Goal: Task Accomplishment & Management: Use online tool/utility

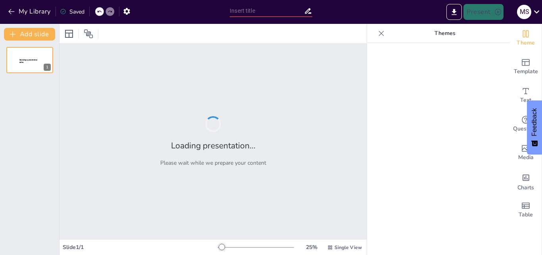
type input "The Essential Parts of a Computer System"
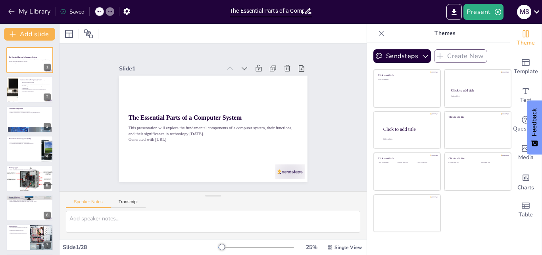
checkbox input "true"
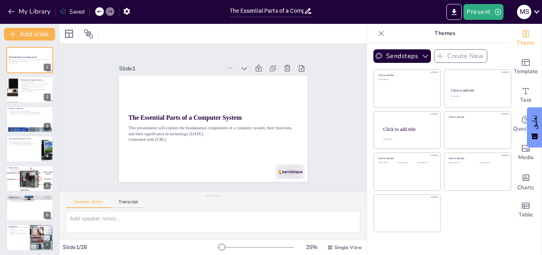
checkbox input "true"
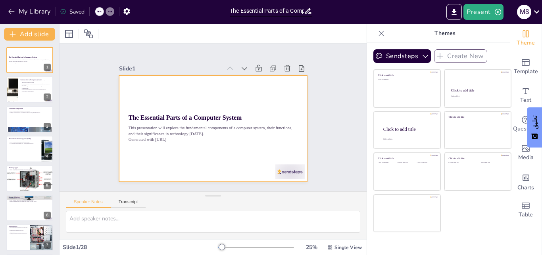
checkbox input "true"
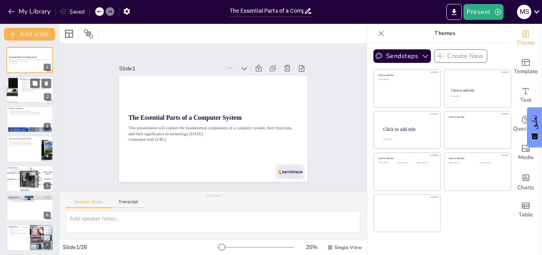
checkbox input "true"
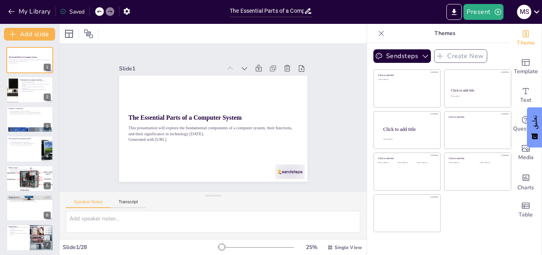
checkbox input "true"
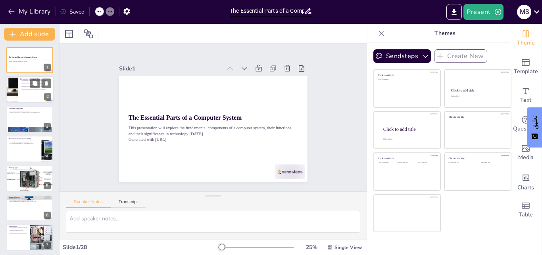
checkbox input "true"
click at [29, 96] on div at bounding box center [30, 89] width 48 height 27
type textarea "The integration of hardware and software is the backbone of any computer system…"
checkbox input "true"
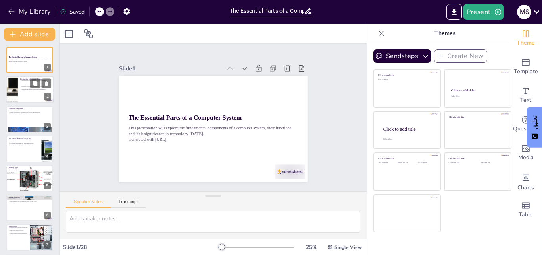
checkbox input "true"
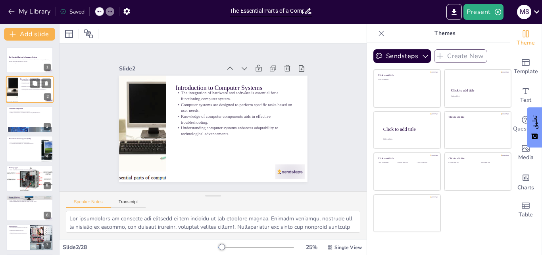
checkbox input "true"
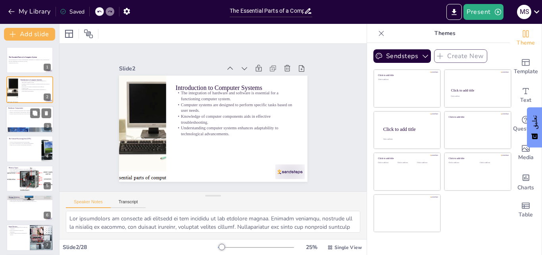
checkbox input "true"
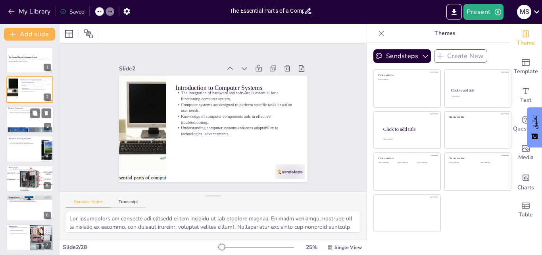
checkbox input "true"
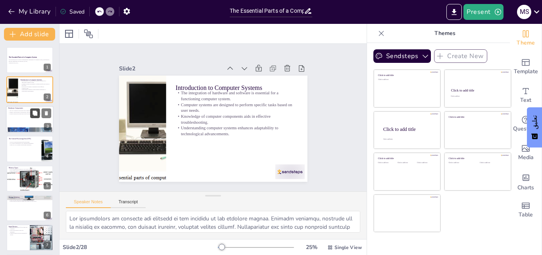
checkbox input "true"
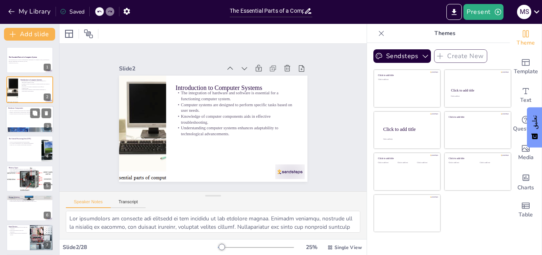
checkbox input "true"
click at [14, 115] on div "The CPU is known as the brain of the computer. Memory types include RAM and ROM…" at bounding box center [29, 112] width 43 height 6
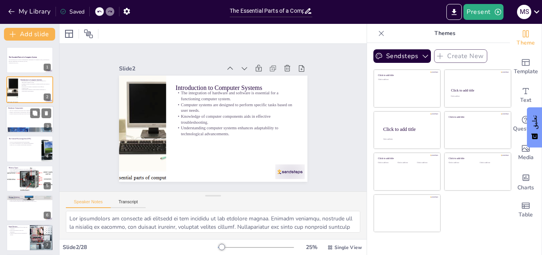
type textarea "The Central Processing Unit (CPU) is responsible for executing instructions and…"
checkbox input "true"
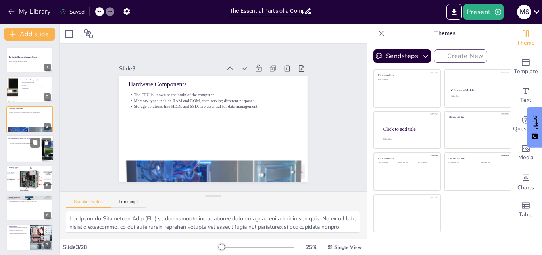
checkbox input "true"
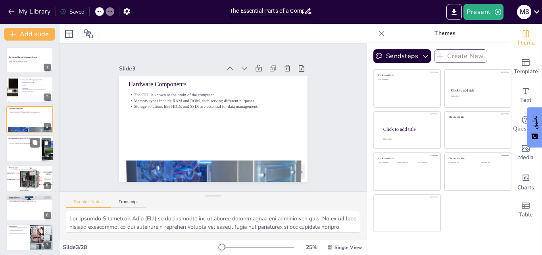
checkbox input "true"
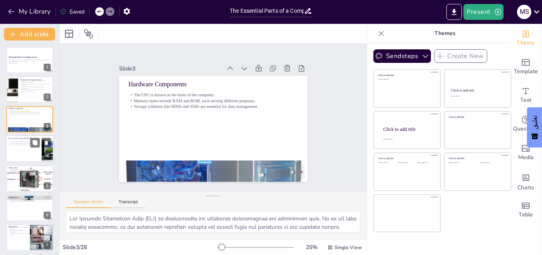
checkbox input "true"
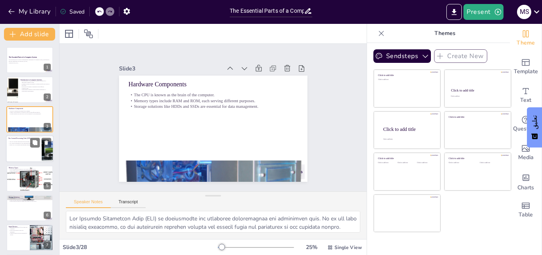
checkbox input "true"
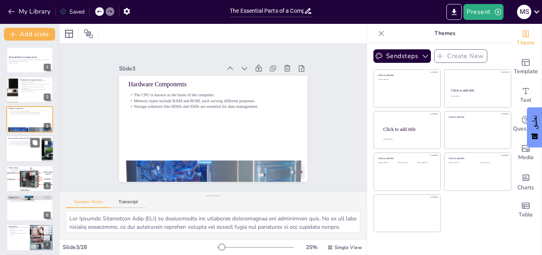
checkbox input "true"
click at [17, 145] on p "Multi-core CPUs enhance multitasking capabilities." at bounding box center [23, 145] width 31 height 2
type textarea "The execution of instructions is a fundamental role of the CPU. It interprets c…"
checkbox input "true"
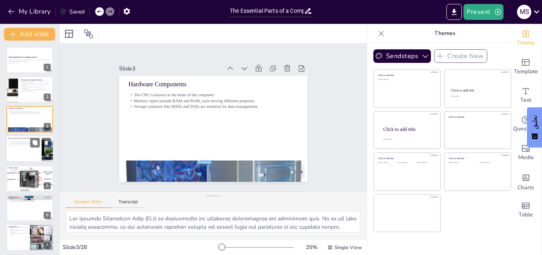
checkbox input "true"
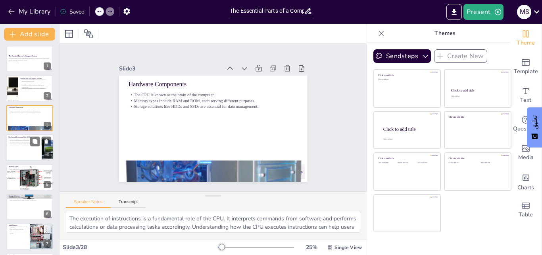
checkbox input "true"
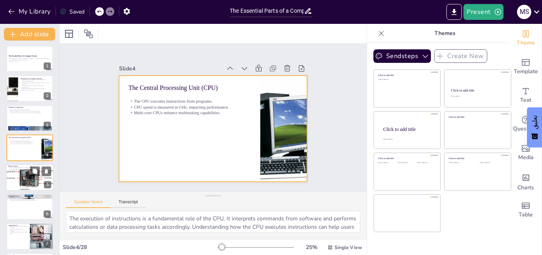
checkbox input "true"
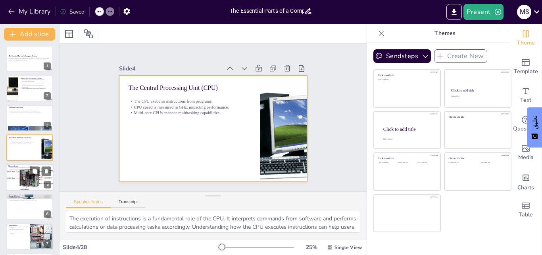
checkbox input "true"
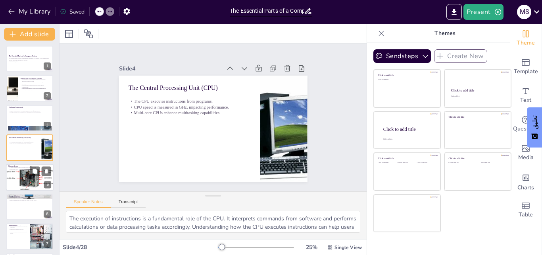
click at [20, 182] on div at bounding box center [30, 177] width 52 height 27
type textarea "RAM is crucial for the smooth operation of applications and processes, as it st…"
checkbox input "true"
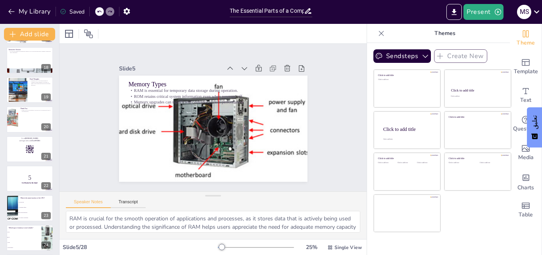
scroll to position [623, 0]
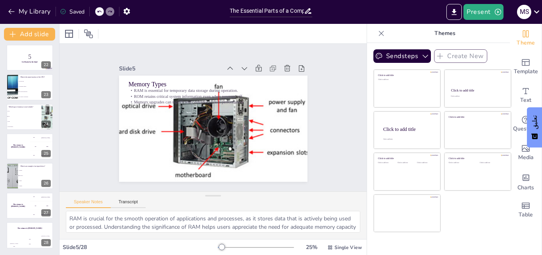
checkbox input "true"
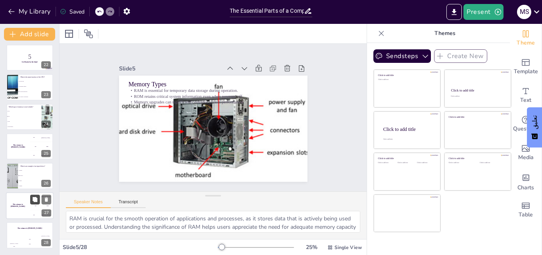
checkbox input "true"
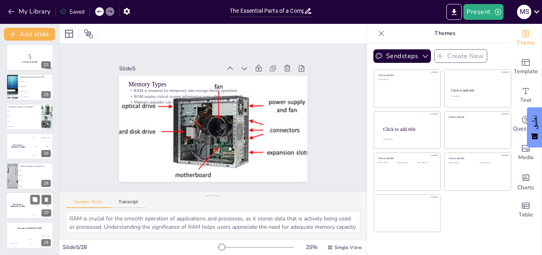
checkbox input "true"
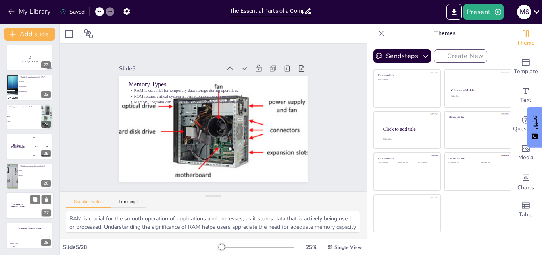
checkbox input "true"
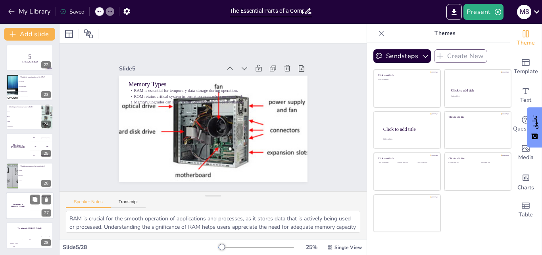
checkbox input "true"
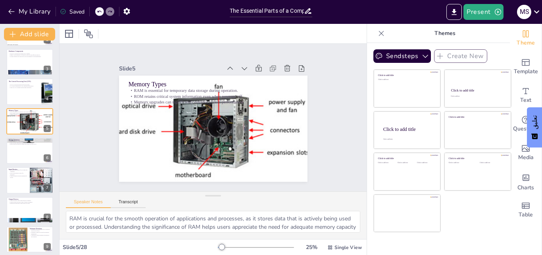
scroll to position [0, 0]
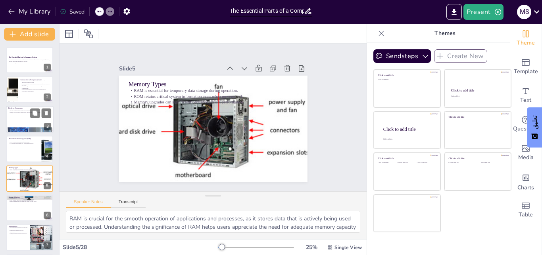
checkbox input "true"
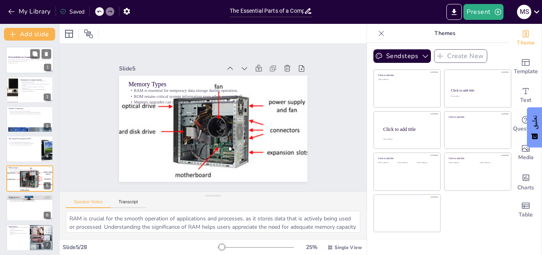
checkbox input "true"
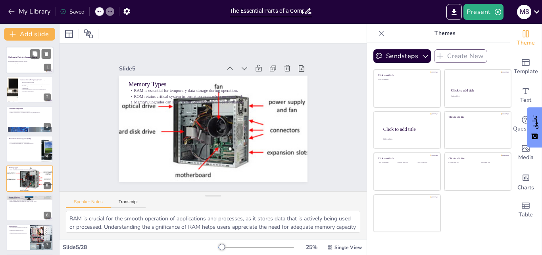
checkbox input "true"
click at [30, 71] on div at bounding box center [30, 59] width 48 height 27
checkbox input "true"
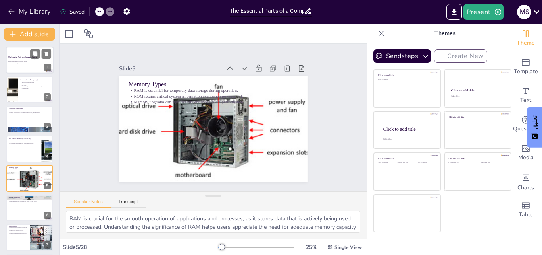
checkbox input "true"
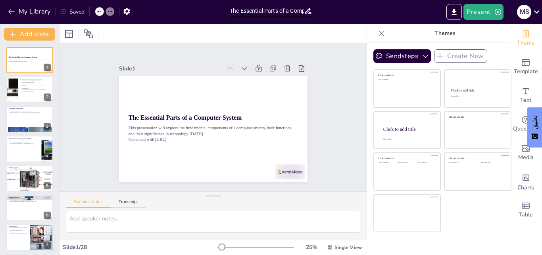
checkbox input "true"
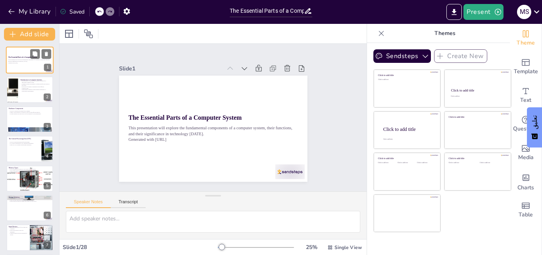
checkbox input "true"
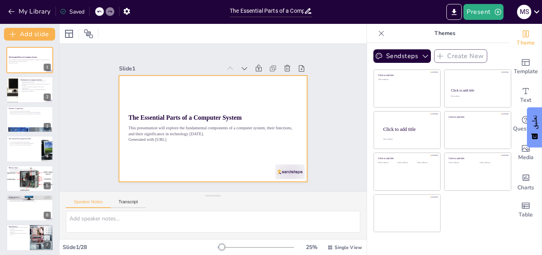
checkbox input "true"
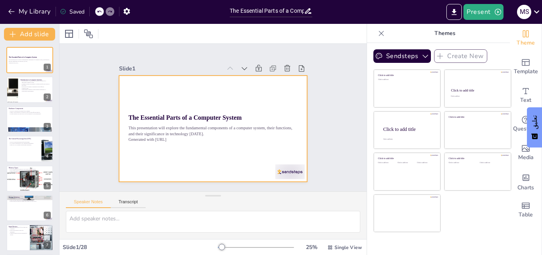
checkbox input "true"
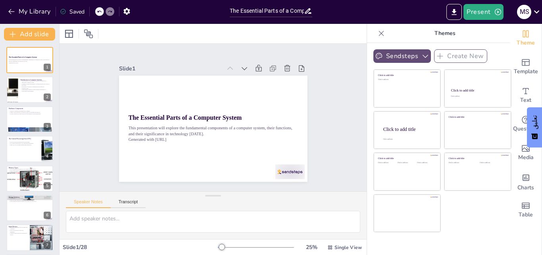
click at [422, 56] on icon "button" at bounding box center [426, 56] width 8 height 8
click at [409, 33] on p "Themes" at bounding box center [445, 33] width 114 height 19
click at [378, 31] on icon at bounding box center [382, 33] width 8 height 8
checkbox input "true"
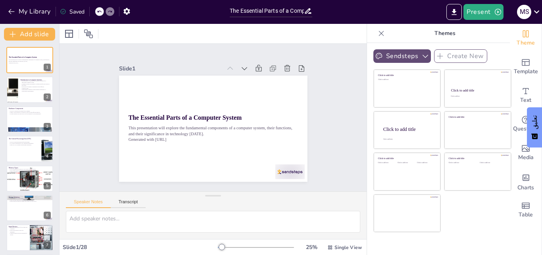
checkbox input "true"
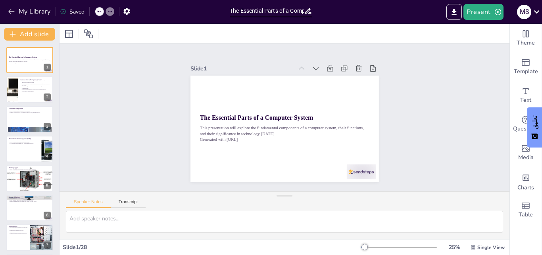
checkbox input "true"
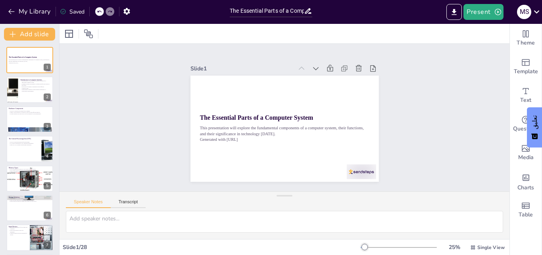
checkbox input "true"
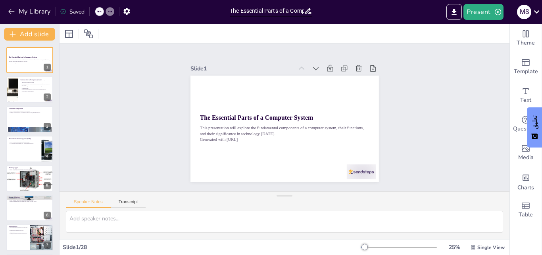
checkbox input "true"
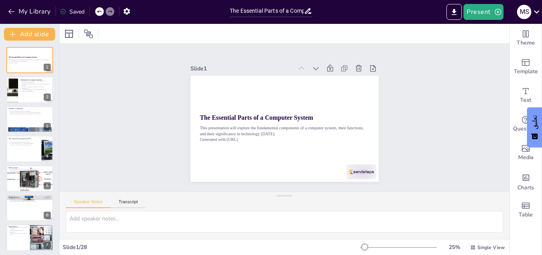
checkbox input "true"
click at [284, 10] on input "The Essential Parts of a Computer System" at bounding box center [267, 11] width 74 height 12
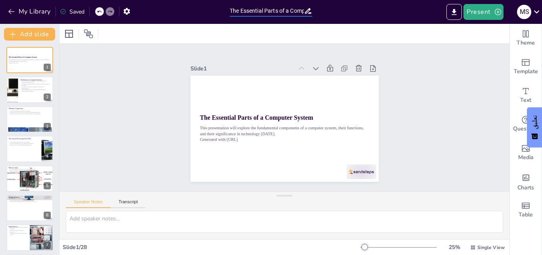
click at [284, 10] on input "The Essential Parts of a Computer System" at bounding box center [267, 11] width 74 height 12
checkbox input "true"
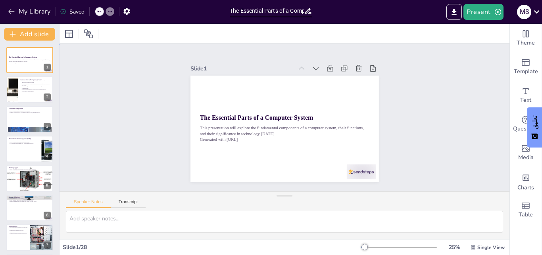
click at [141, 92] on div "Slide 1 The Essential Parts of a Computer System This presentation will explore…" at bounding box center [284, 118] width 353 height 464
checkbox input "true"
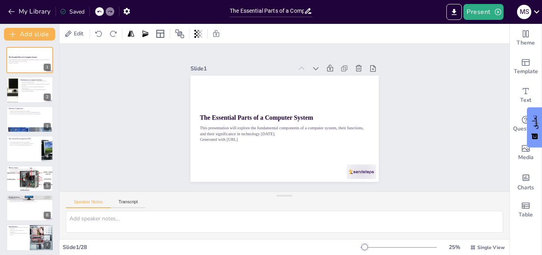
checkbox input "true"
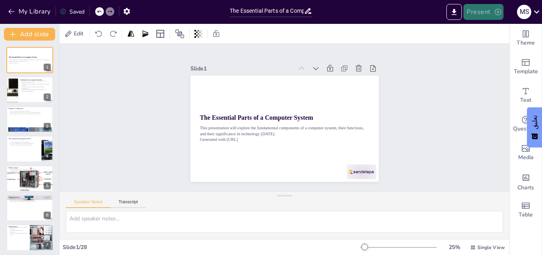
click at [475, 11] on button "Present" at bounding box center [484, 12] width 40 height 16
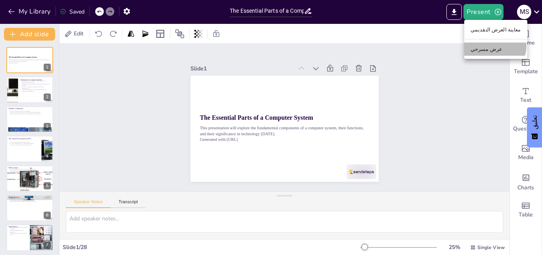
click at [495, 46] on font "عرض مسرحي" at bounding box center [487, 49] width 32 height 6
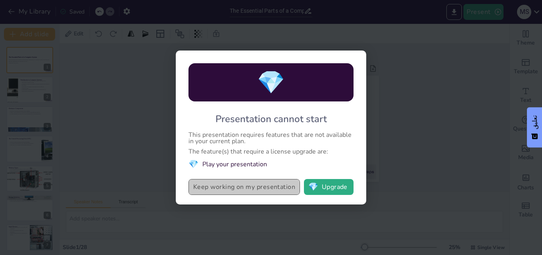
click at [255, 188] on button "Keep working on my presentation" at bounding box center [245, 187] width 112 height 16
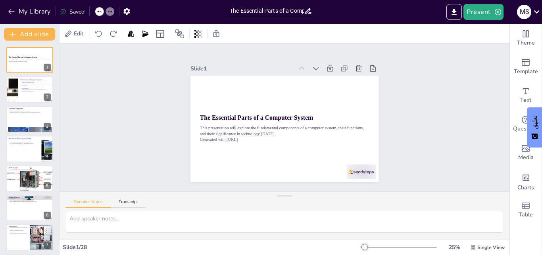
checkbox input "true"
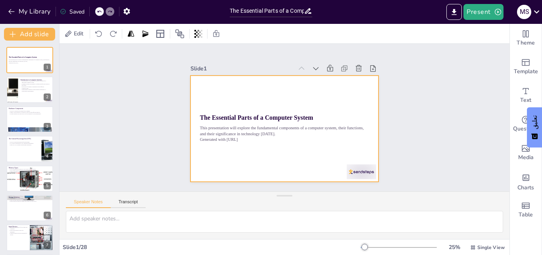
checkbox input "true"
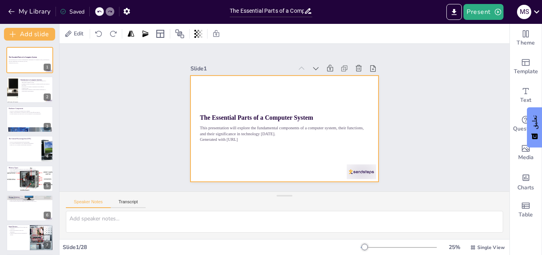
checkbox input "true"
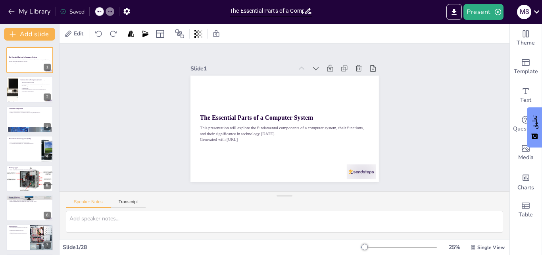
checkbox input "true"
click at [481, 12] on button "Present" at bounding box center [484, 12] width 40 height 16
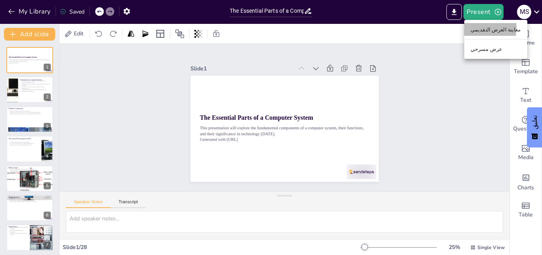
click at [484, 28] on font "معاينة العرض التقديمي" at bounding box center [496, 30] width 50 height 6
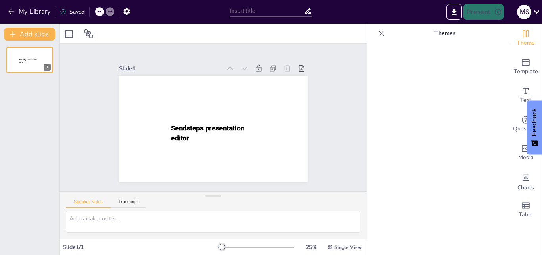
type input "The Essential Parts of a Computer System"
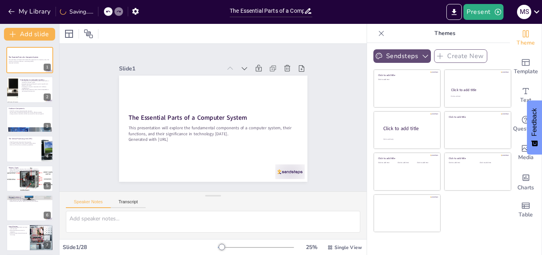
click at [422, 58] on icon "button" at bounding box center [426, 56] width 8 height 8
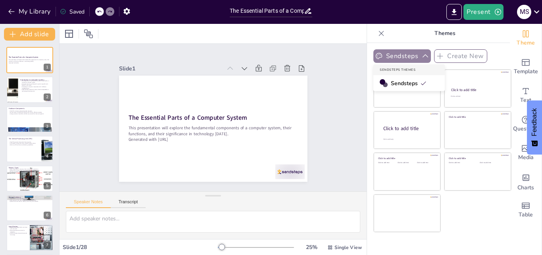
click at [422, 58] on icon "button" at bounding box center [426, 56] width 8 height 8
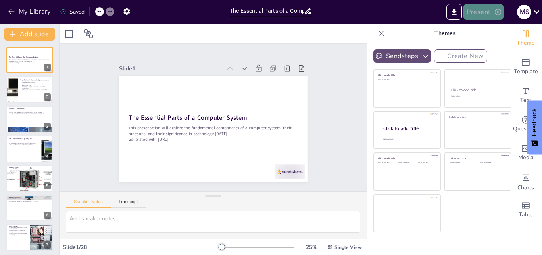
click at [485, 8] on button "Present" at bounding box center [484, 12] width 40 height 16
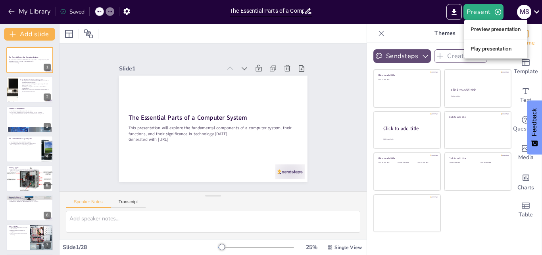
click at [483, 48] on li "Play presentation" at bounding box center [496, 48] width 63 height 13
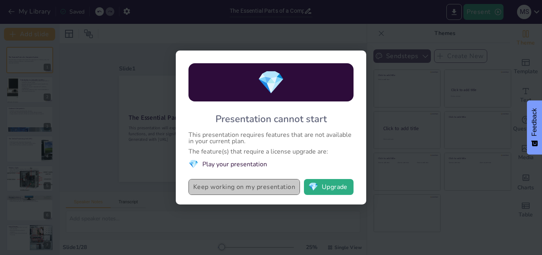
click at [240, 190] on button "Keep working on my presentation" at bounding box center [245, 187] width 112 height 16
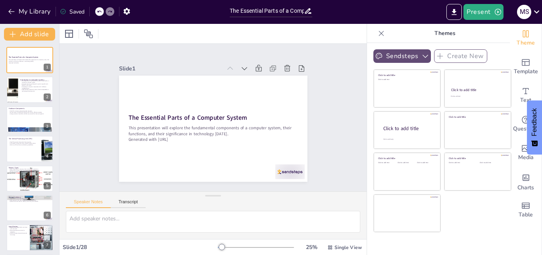
checkbox input "true"
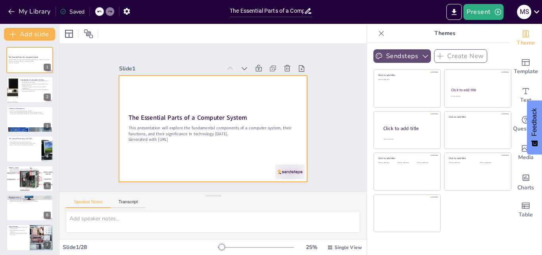
checkbox input "true"
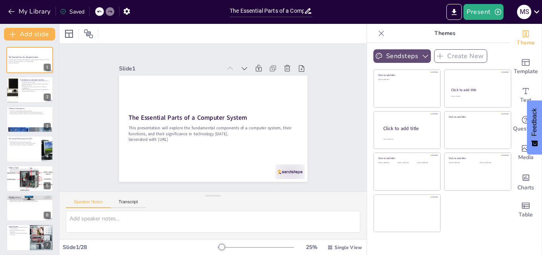
checkbox input "true"
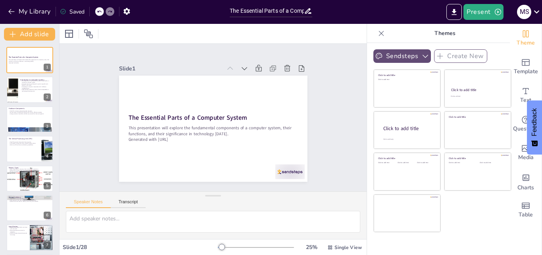
checkbox input "true"
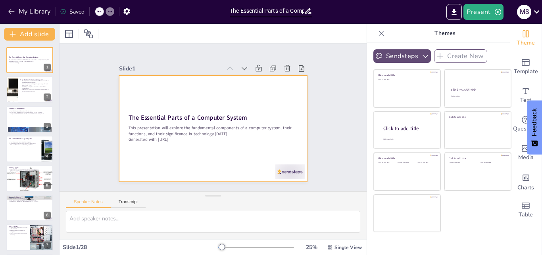
checkbox input "true"
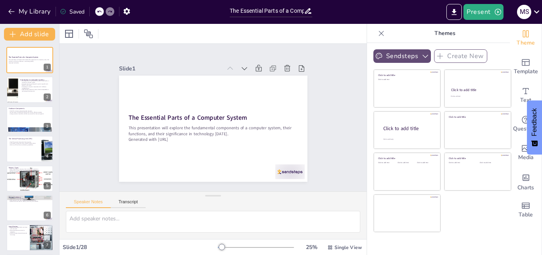
click at [378, 34] on icon at bounding box center [382, 33] width 8 height 8
checkbox input "true"
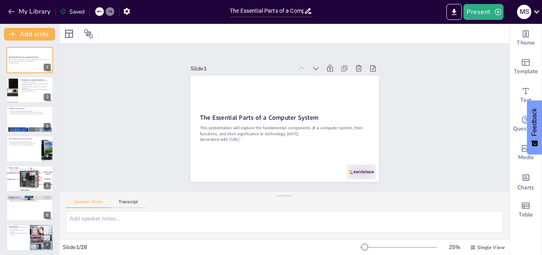
click at [537, 11] on icon at bounding box center [537, 11] width 11 height 11
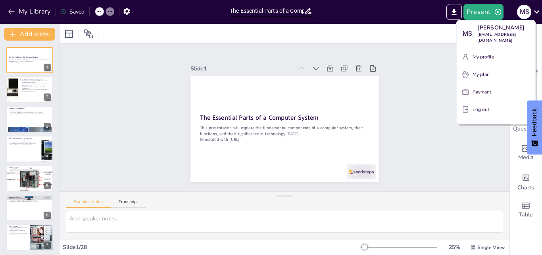
click at [439, 58] on div at bounding box center [271, 127] width 542 height 255
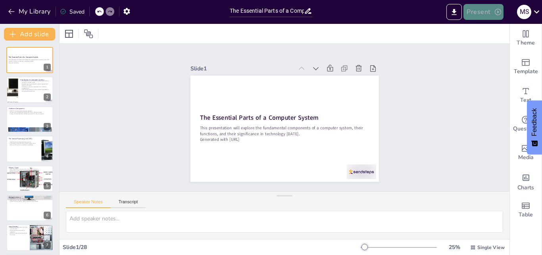
click at [500, 14] on icon "button" at bounding box center [498, 12] width 8 height 8
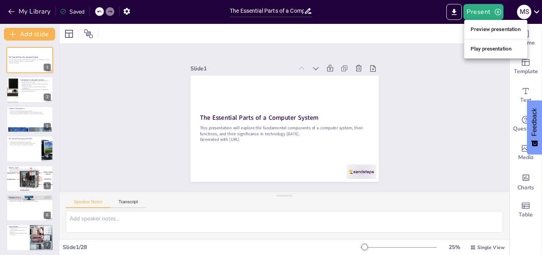
click at [476, 49] on li "Play presentation" at bounding box center [496, 48] width 63 height 13
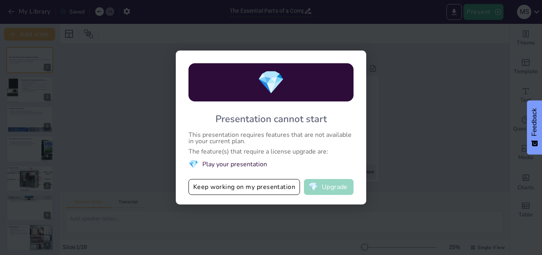
click at [316, 184] on span "💎" at bounding box center [314, 187] width 10 height 8
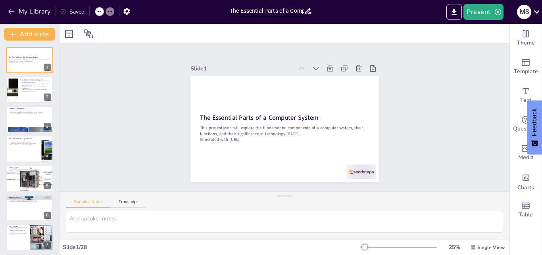
checkbox input "true"
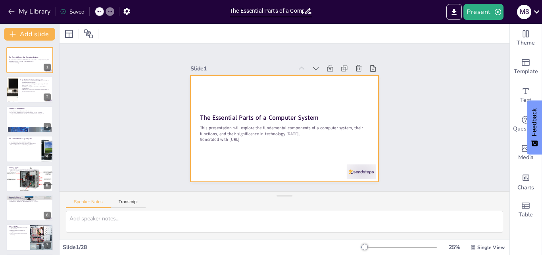
checkbox input "true"
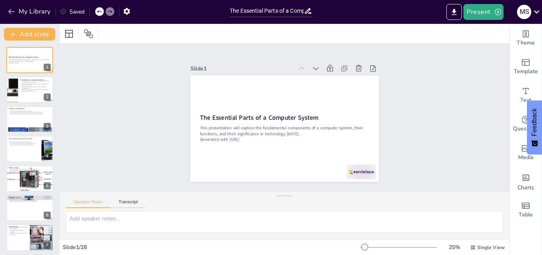
checkbox input "true"
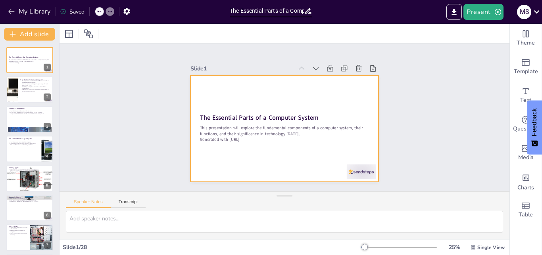
checkbox input "true"
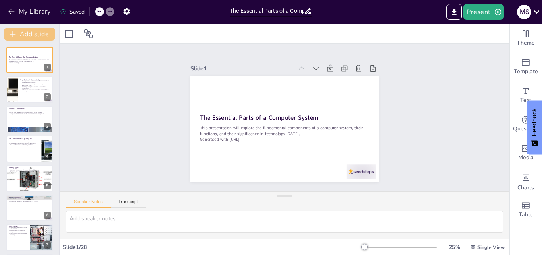
click at [43, 33] on button "Add slide" at bounding box center [29, 34] width 51 height 13
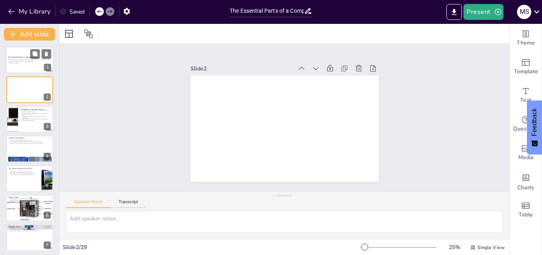
checkbox input "true"
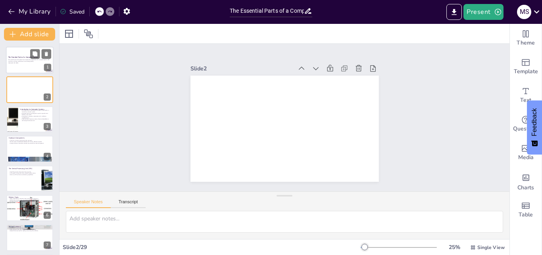
checkbox input "true"
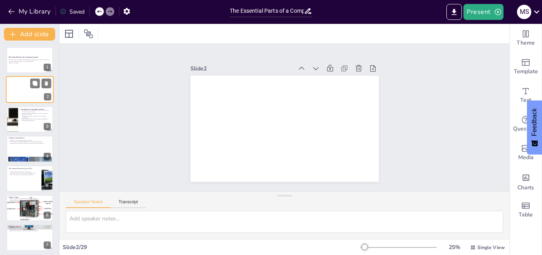
checkbox input "true"
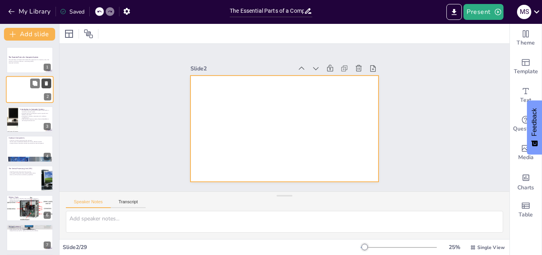
checkbox input "true"
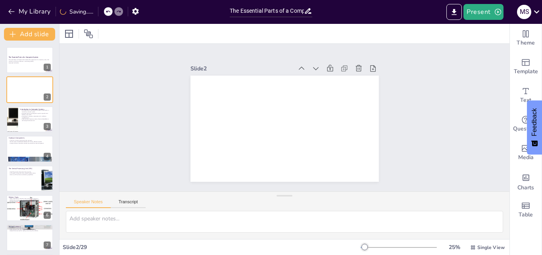
checkbox input "true"
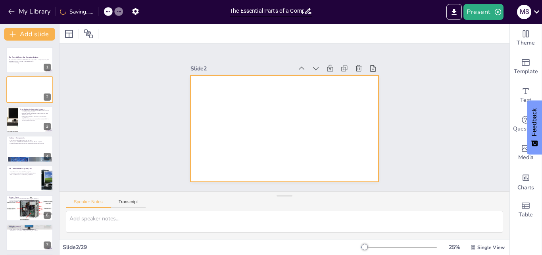
checkbox input "true"
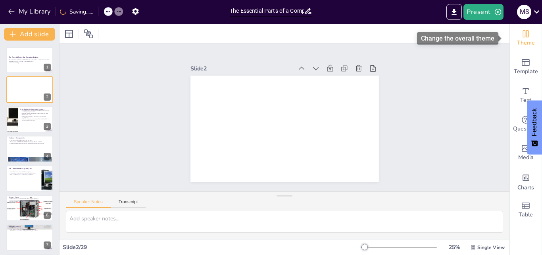
click at [523, 36] on icon "Change the overall theme" at bounding box center [526, 33] width 6 height 7
checkbox input "true"
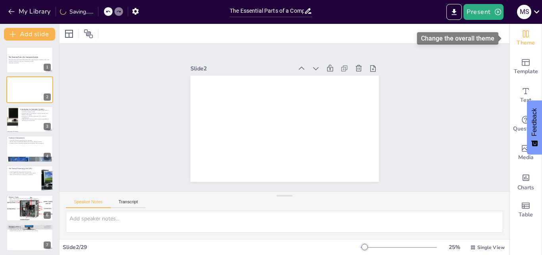
checkbox input "true"
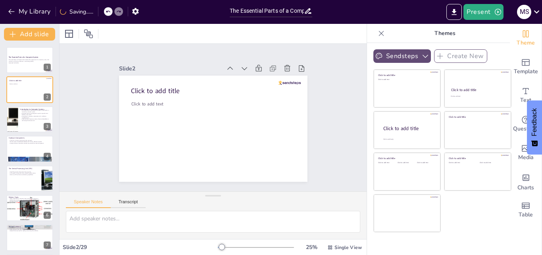
click at [415, 54] on button "Sendsteps" at bounding box center [403, 56] width 58 height 14
click at [378, 34] on icon at bounding box center [382, 33] width 8 height 8
checkbox input "true"
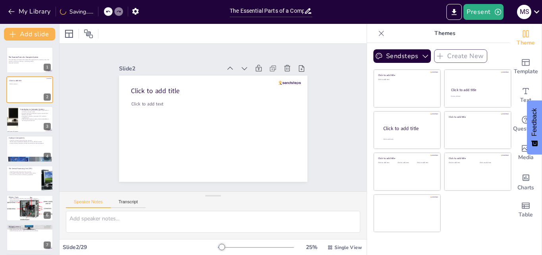
checkbox input "true"
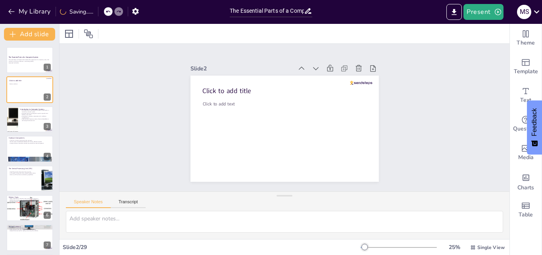
checkbox input "true"
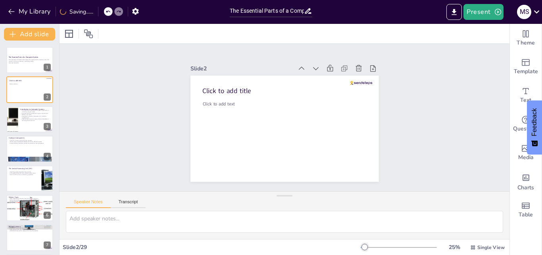
checkbox input "true"
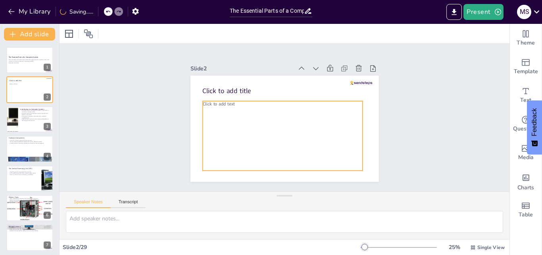
checkbox input "true"
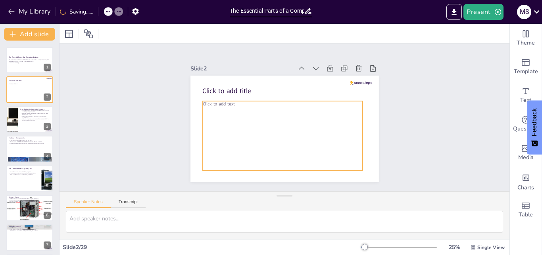
checkbox input "true"
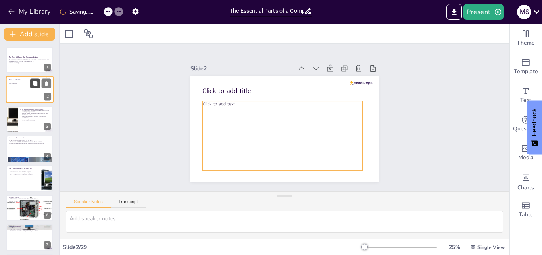
checkbox input "true"
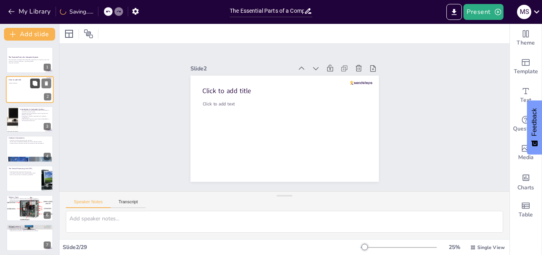
click at [31, 82] on button at bounding box center [35, 84] width 10 height 10
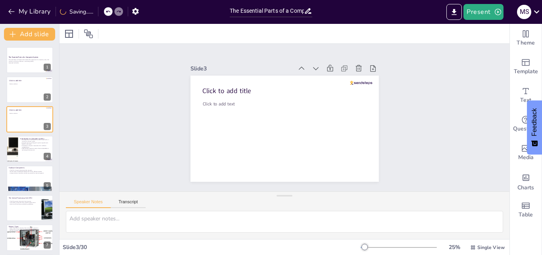
checkbox input "true"
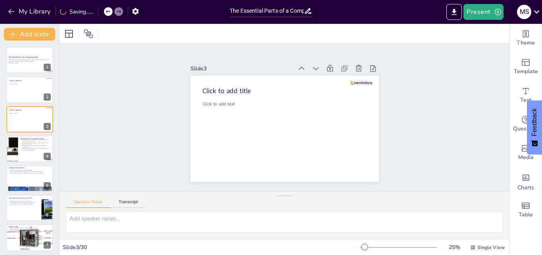
checkbox input "true"
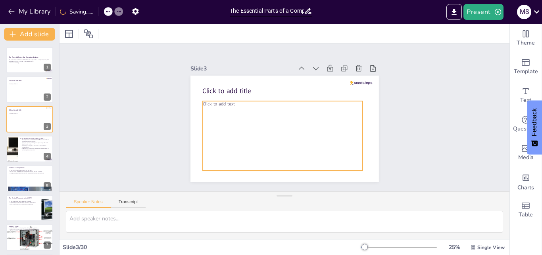
click at [264, 115] on div "Click to add text" at bounding box center [283, 135] width 160 height 69
checkbox input "true"
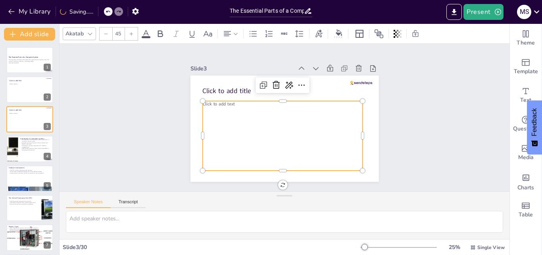
checkbox input "true"
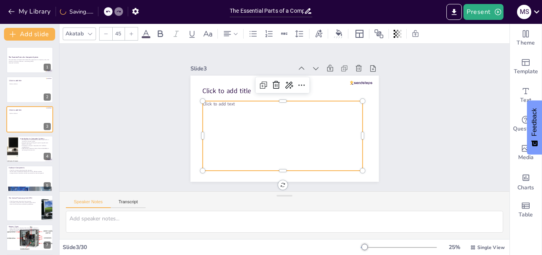
checkbox input "true"
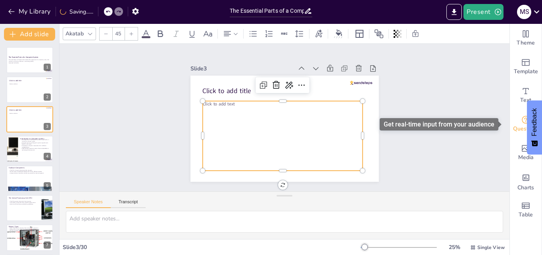
click at [521, 118] on icon "Get real-time input from your audience" at bounding box center [526, 120] width 10 height 10
checkbox input "true"
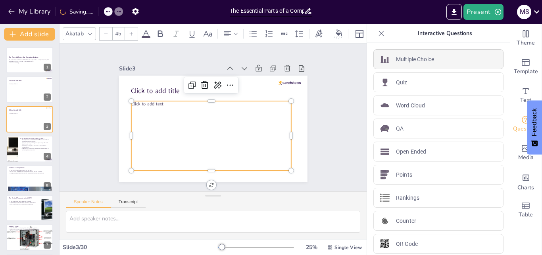
click at [434, 63] on div "Multiple Choice" at bounding box center [439, 59] width 130 height 20
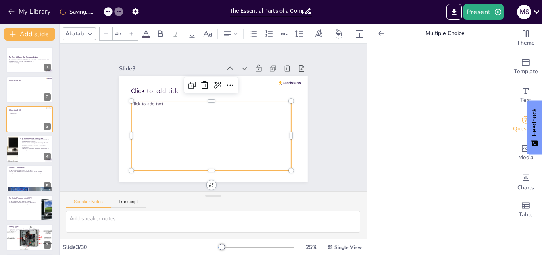
checkbox input "true"
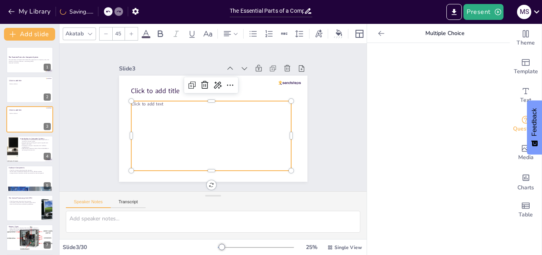
checkbox input "true"
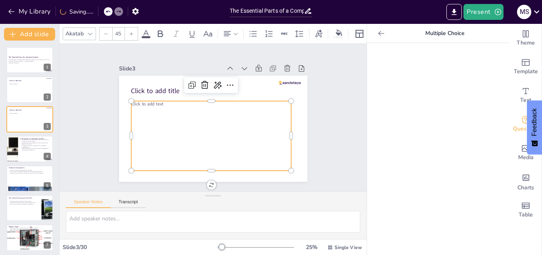
checkbox input "true"
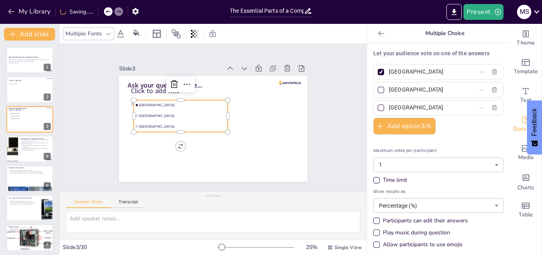
checkbox input "true"
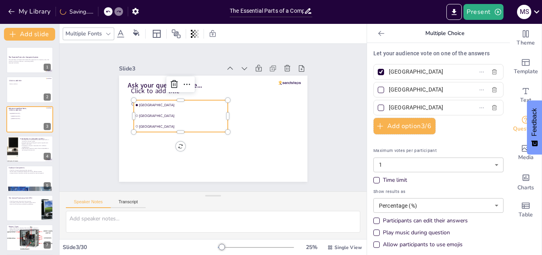
checkbox input "true"
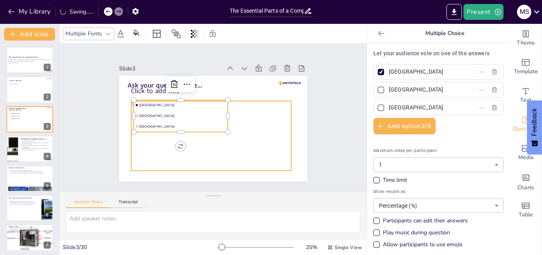
checkbox input "true"
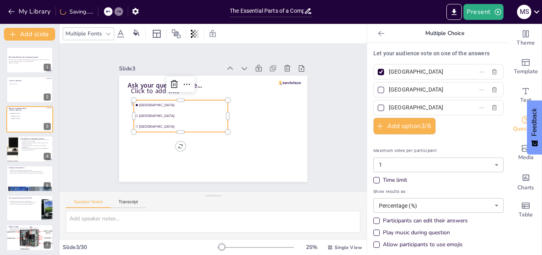
checkbox input "true"
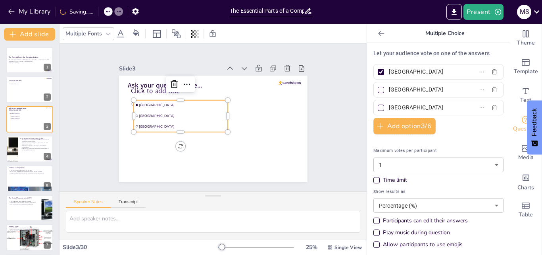
checkbox input "true"
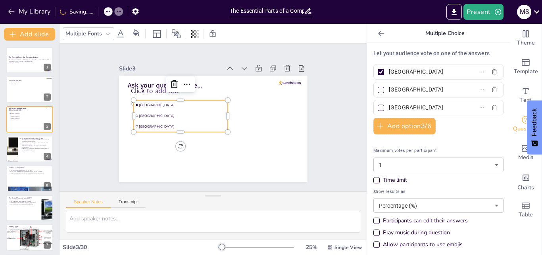
checkbox input "true"
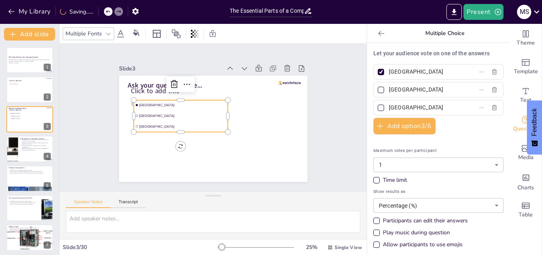
checkbox input "true"
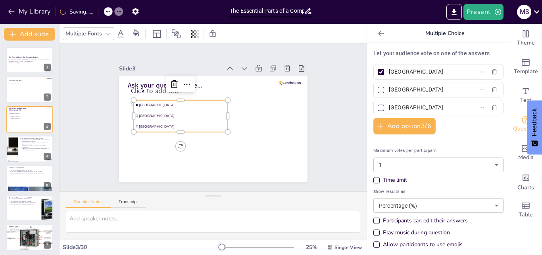
checkbox input "true"
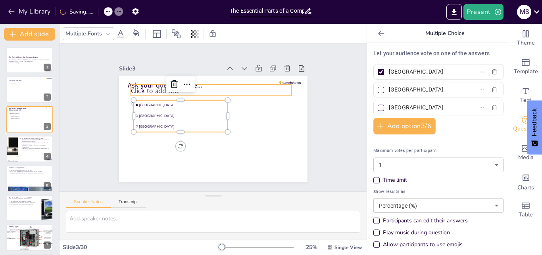
checkbox input "true"
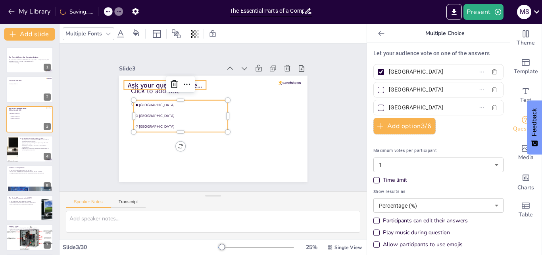
checkbox input "true"
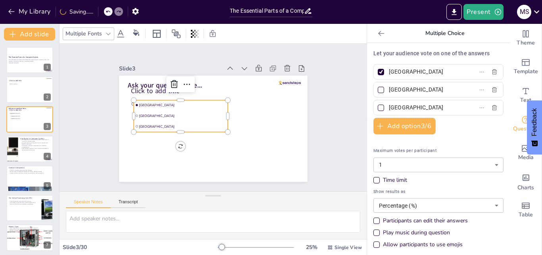
checkbox input "true"
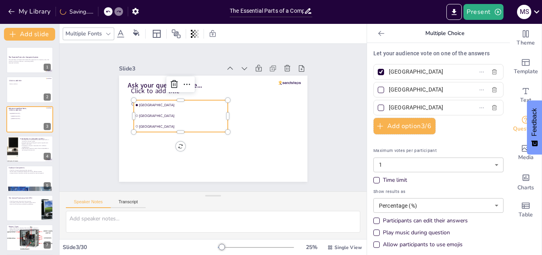
checkbox input "true"
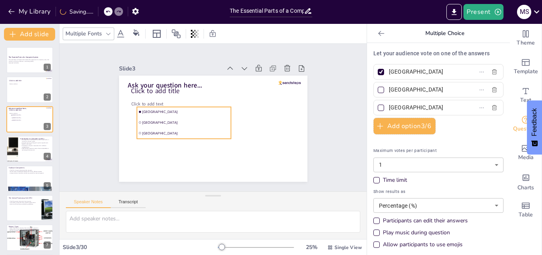
checkbox input "true"
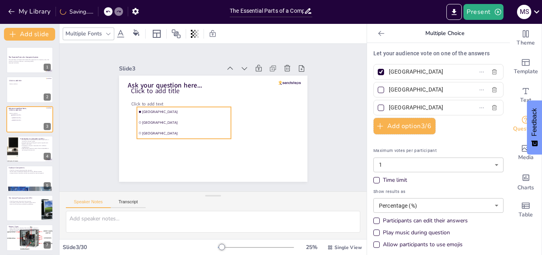
checkbox input "true"
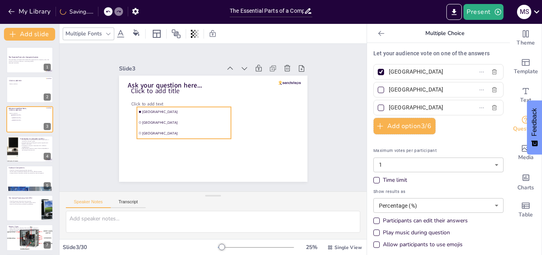
checkbox input "true"
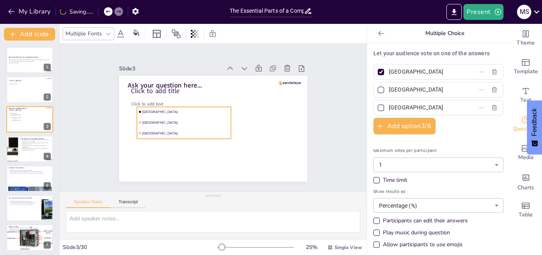
checkbox input "true"
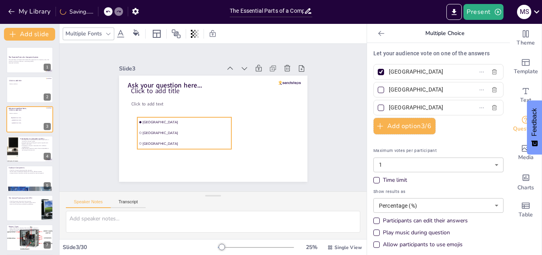
checkbox input "true"
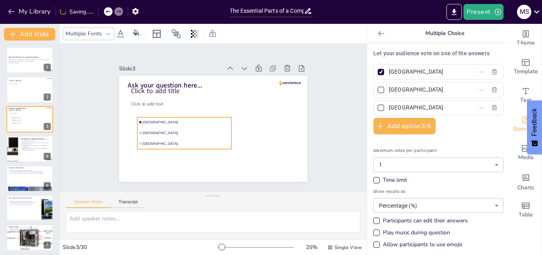
checkbox input "true"
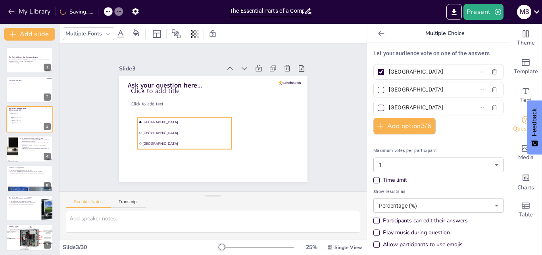
checkbox input "true"
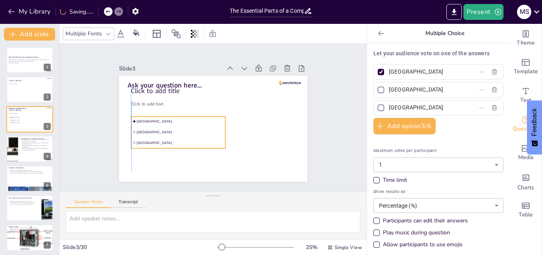
checkbox input "true"
drag, startPoint x: 159, startPoint y: 111, endPoint x: 155, endPoint y: 125, distance: 15.2
click at [155, 128] on span "[GEOGRAPHIC_DATA]" at bounding box center [180, 130] width 87 height 5
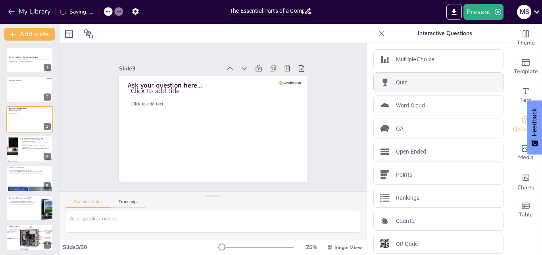
click at [398, 85] on p "Quiz" at bounding box center [402, 82] width 12 height 8
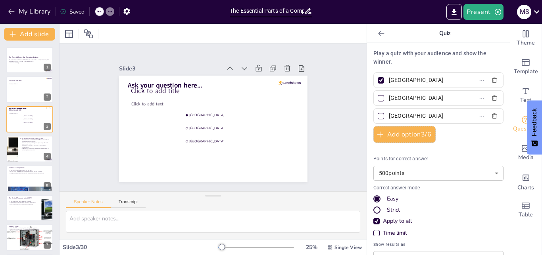
click at [419, 80] on input "[GEOGRAPHIC_DATA]" at bounding box center [426, 80] width 74 height 12
drag, startPoint x: 419, startPoint y: 80, endPoint x: 376, endPoint y: 79, distance: 42.9
click at [376, 79] on label "[GEOGRAPHIC_DATA]" at bounding box center [425, 80] width 99 height 12
click at [389, 79] on input "[GEOGRAPHIC_DATA]" at bounding box center [426, 80] width 74 height 12
drag, startPoint x: 413, startPoint y: 97, endPoint x: 365, endPoint y: 97, distance: 48.0
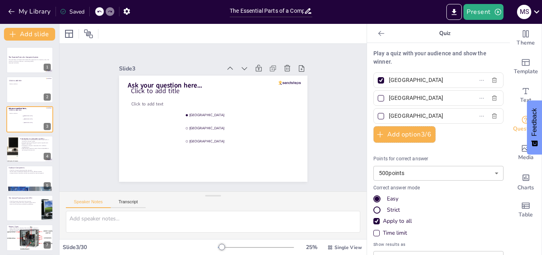
click at [367, 97] on div "Play a quiz with your audience and show the winner. [GEOGRAPHIC_DATA] [GEOGRAPH…" at bounding box center [438, 149] width 143 height 212
drag, startPoint x: 379, startPoint y: 114, endPoint x: 374, endPoint y: 114, distance: 4.8
click at [376, 114] on label "[GEOGRAPHIC_DATA]" at bounding box center [425, 116] width 99 height 12
click at [389, 114] on input "[GEOGRAPHIC_DATA]" at bounding box center [426, 116] width 74 height 12
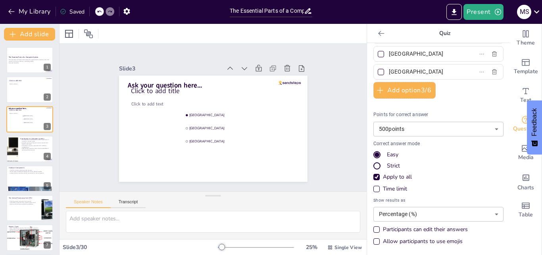
scroll to position [45, 0]
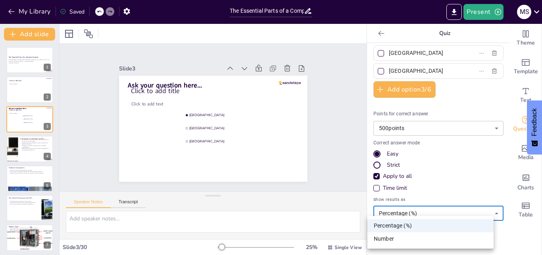
click at [481, 213] on body "My Library Saved The Essential Parts of a Computer System Present m s Document …" at bounding box center [271, 127] width 542 height 255
click at [481, 213] on div at bounding box center [271, 127] width 542 height 255
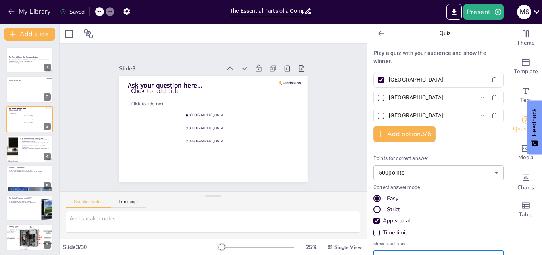
scroll to position [0, 0]
